Goal: Communication & Community: Answer question/provide support

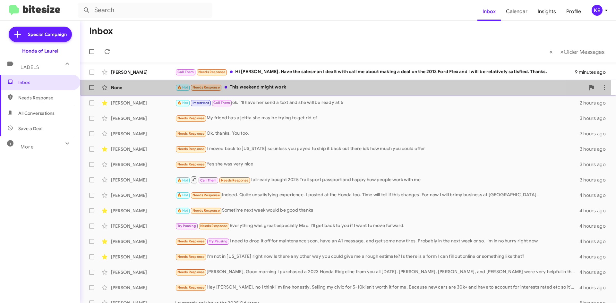
click at [140, 85] on div "None" at bounding box center [143, 87] width 64 height 6
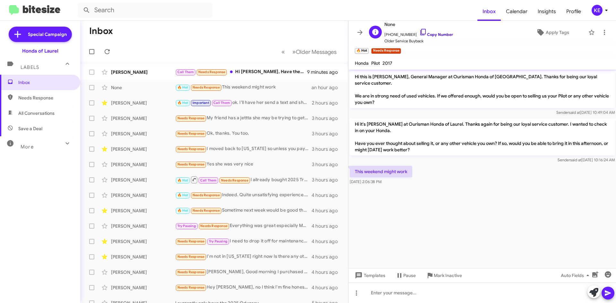
click at [419, 31] on icon at bounding box center [423, 32] width 8 height 8
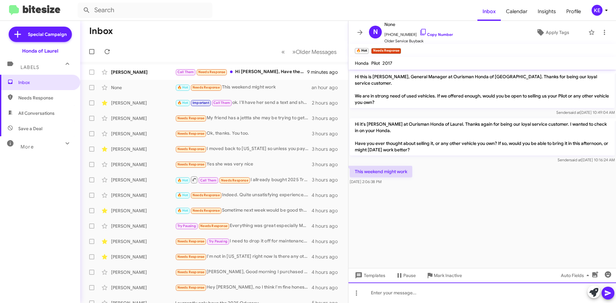
click at [427, 295] on div at bounding box center [482, 293] width 268 height 21
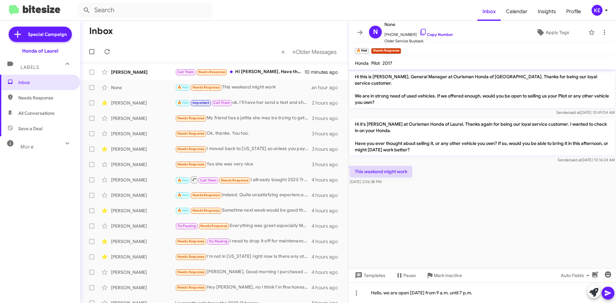
click at [612, 298] on span at bounding box center [608, 293] width 8 height 13
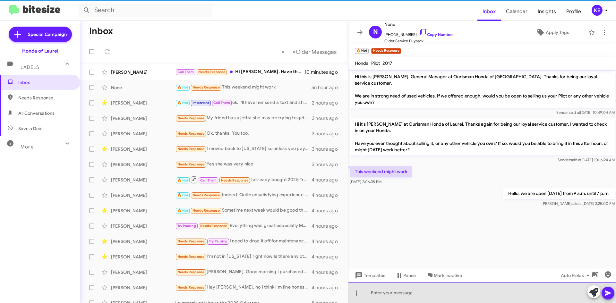
click at [510, 299] on div at bounding box center [482, 293] width 268 height 21
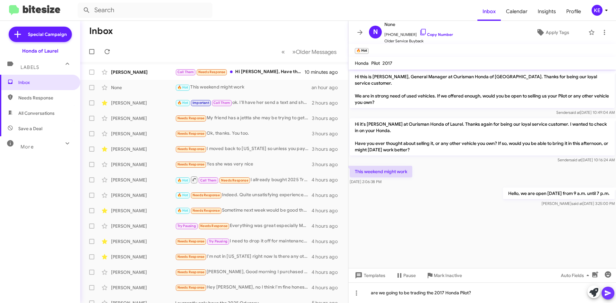
click at [611, 293] on icon at bounding box center [608, 293] width 6 height 5
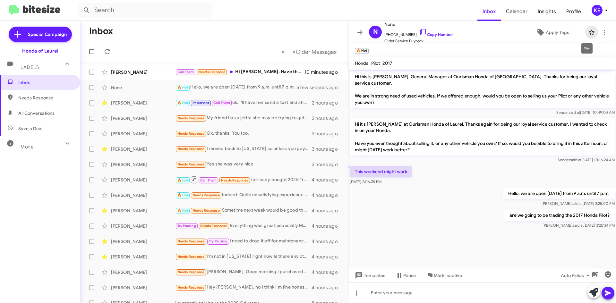
click at [589, 33] on icon at bounding box center [591, 32] width 5 height 5
click at [154, 71] on div "[PERSON_NAME]" at bounding box center [143, 72] width 64 height 6
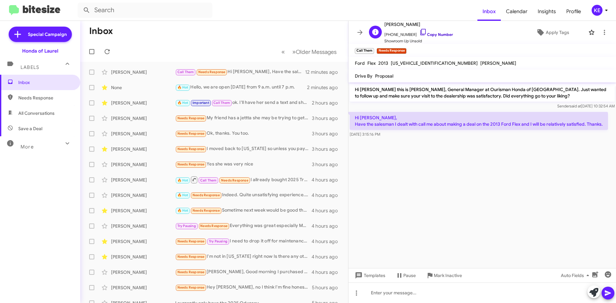
click at [420, 32] on icon at bounding box center [422, 32] width 5 height 6
drag, startPoint x: 356, startPoint y: 90, endPoint x: 472, endPoint y: 133, distance: 123.9
click at [472, 133] on div "Hi [PERSON_NAME] this is [PERSON_NAME], General Manager at Ourisman Honda of [G…" at bounding box center [482, 110] width 268 height 56
copy div "Hi [PERSON_NAME] this is [PERSON_NAME], General Manager at Ourisman Honda of [G…"
